Goal: Find contact information: Find contact information

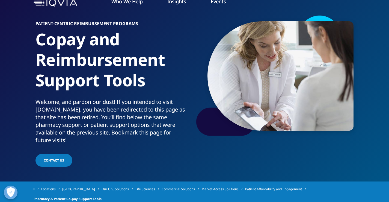
scroll to position [27, 0]
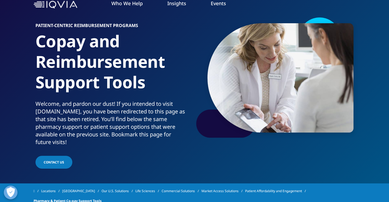
click at [54, 163] on span "Contact Us" at bounding box center [54, 162] width 20 height 5
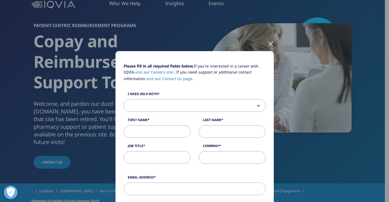
click at [160, 79] on link "visit our Contact Us page" at bounding box center [169, 78] width 46 height 5
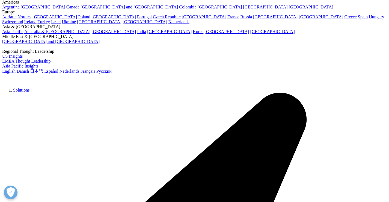
scroll to position [55, 0]
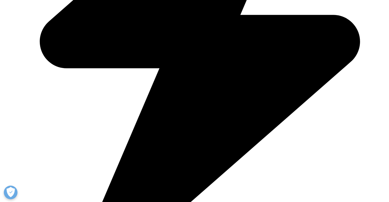
scroll to position [280, 0]
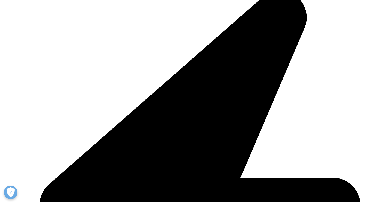
scroll to position [530, 0]
